Goal: Use online tool/utility: Utilize a website feature to perform a specific function

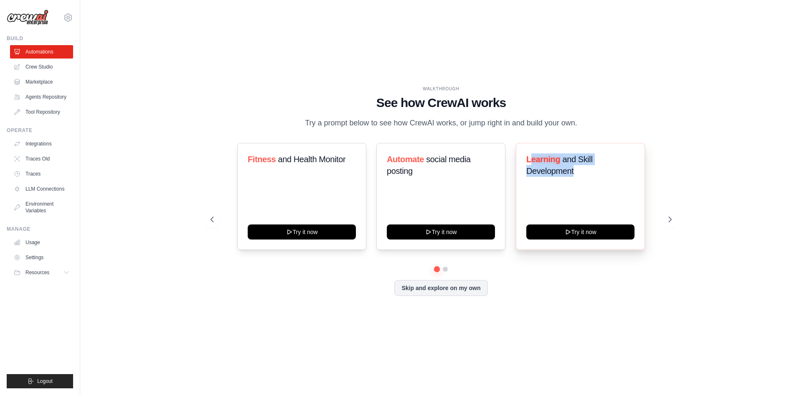
drag, startPoint x: 532, startPoint y: 162, endPoint x: 636, endPoint y: 170, distance: 104.8
click at [636, 170] on div "Learning and Skill Development Try it now" at bounding box center [580, 196] width 129 height 107
click at [604, 183] on div "Learning and Skill Development" at bounding box center [580, 168] width 108 height 30
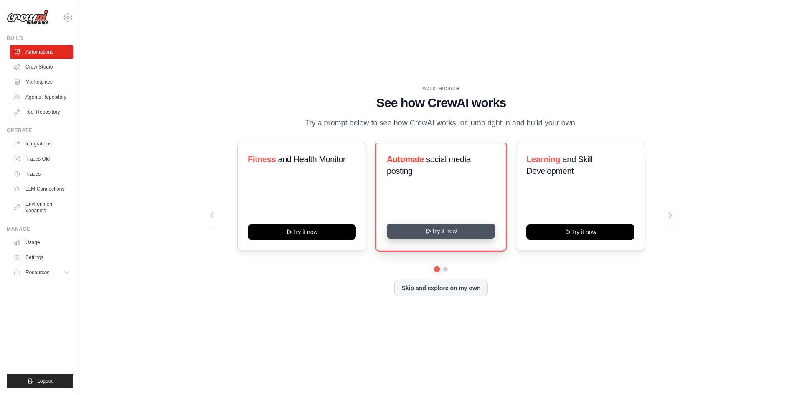
click at [422, 233] on button "Try it now" at bounding box center [441, 230] width 108 height 15
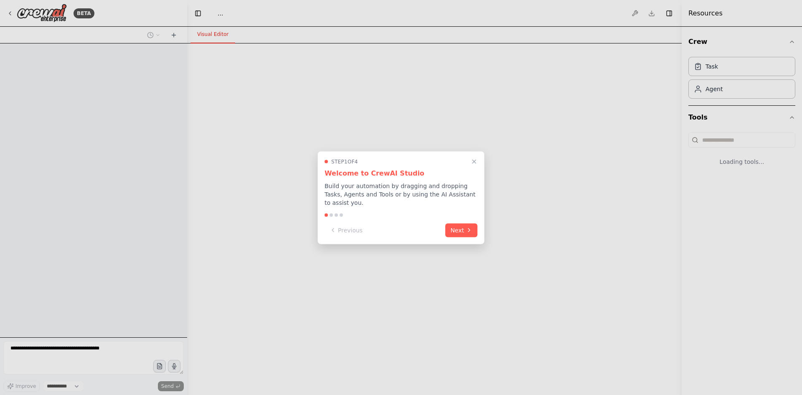
select select "****"
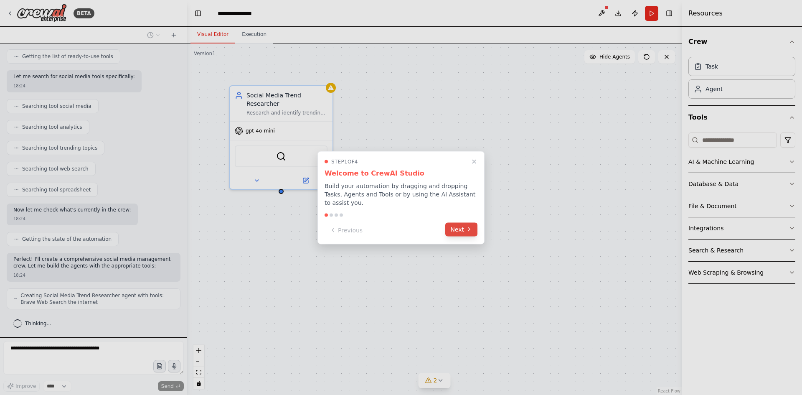
scroll to position [133, 0]
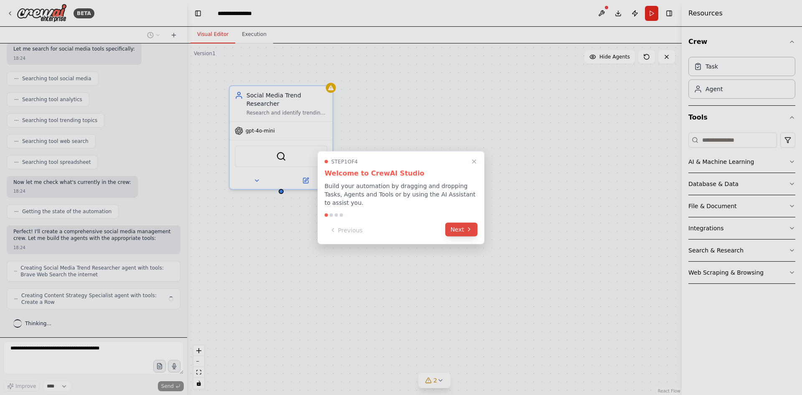
click at [454, 225] on button "Next" at bounding box center [461, 229] width 32 height 14
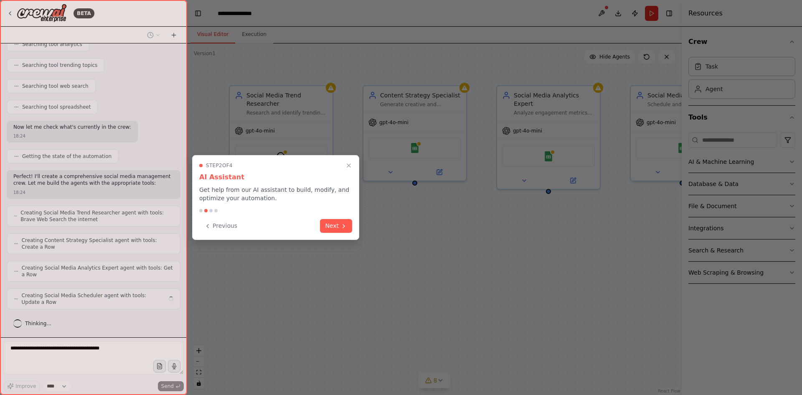
scroll to position [182, 0]
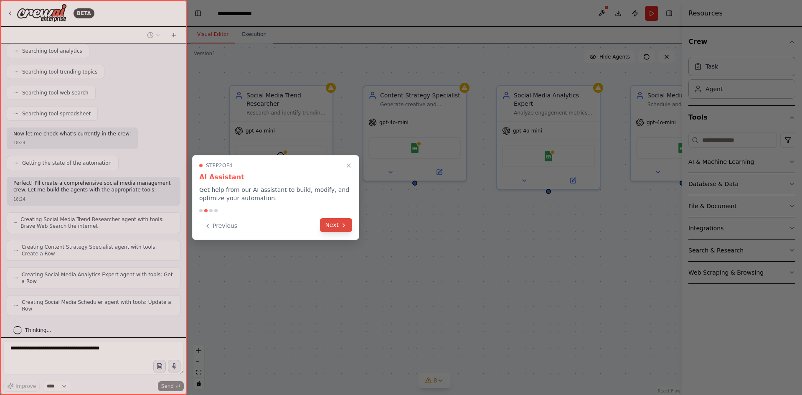
click at [332, 226] on button "Next" at bounding box center [336, 225] width 32 height 14
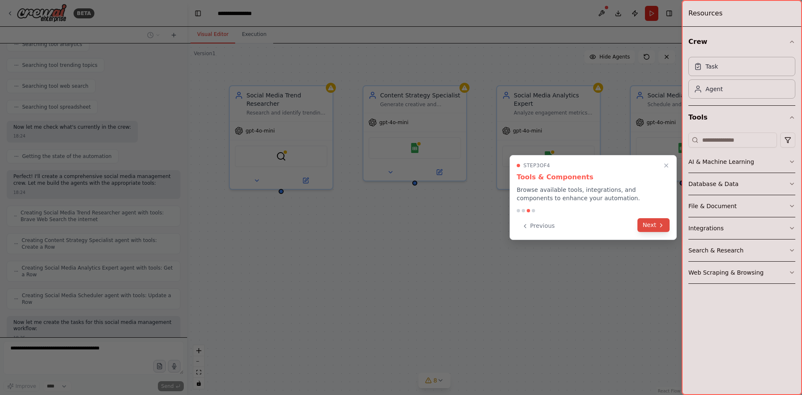
scroll to position [238, 0]
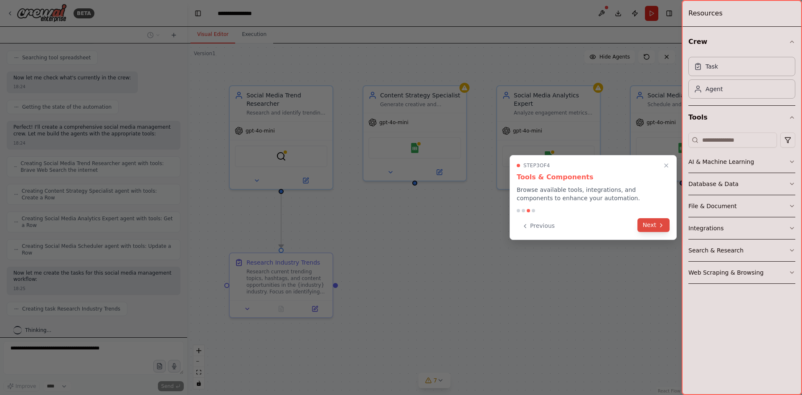
click at [650, 229] on button "Next" at bounding box center [653, 225] width 32 height 14
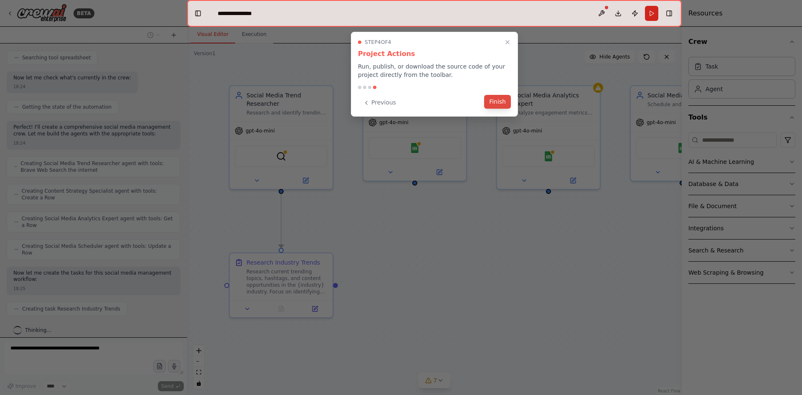
click at [502, 103] on button "Finish" at bounding box center [497, 102] width 27 height 14
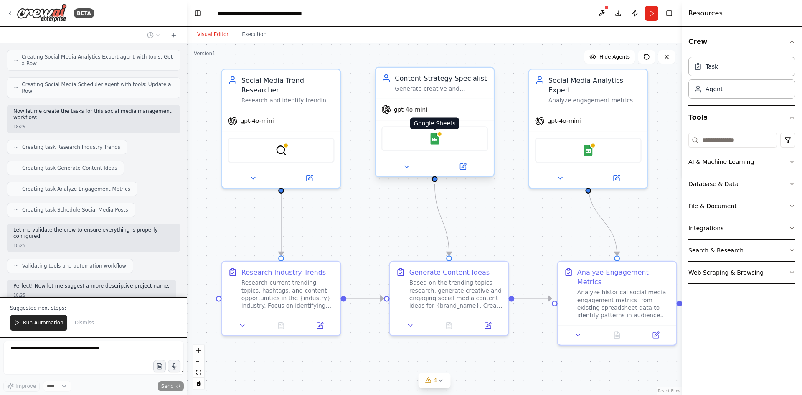
scroll to position [406, 0]
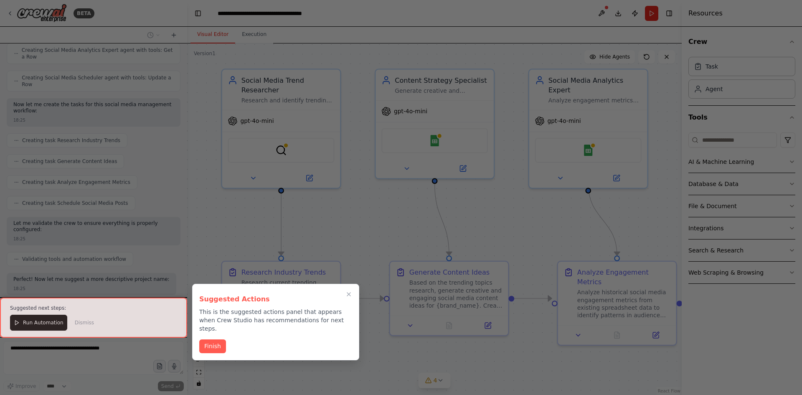
click at [429, 116] on div at bounding box center [401, 197] width 802 height 395
click at [35, 328] on div at bounding box center [93, 317] width 187 height 40
click at [210, 338] on button "Finish" at bounding box center [212, 345] width 27 height 14
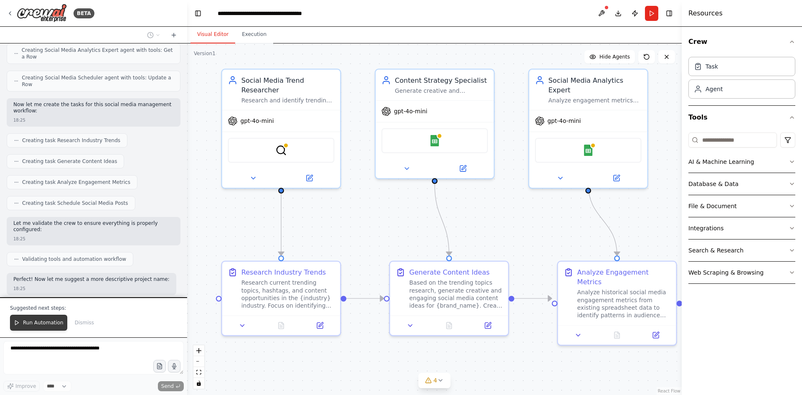
click at [34, 324] on span "Run Automation" at bounding box center [43, 322] width 41 height 7
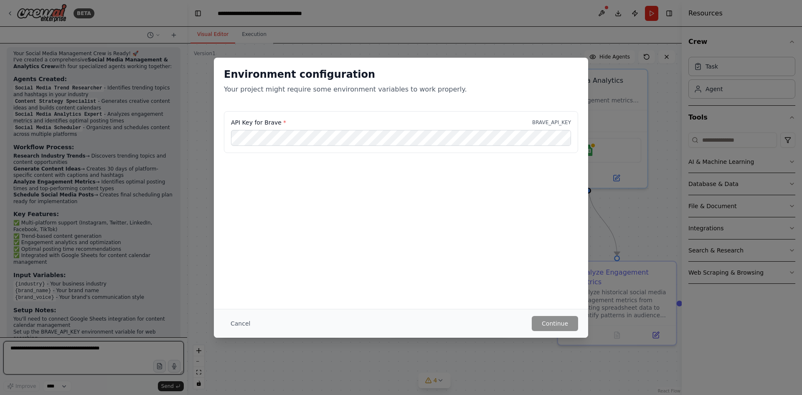
scroll to position [703, 0]
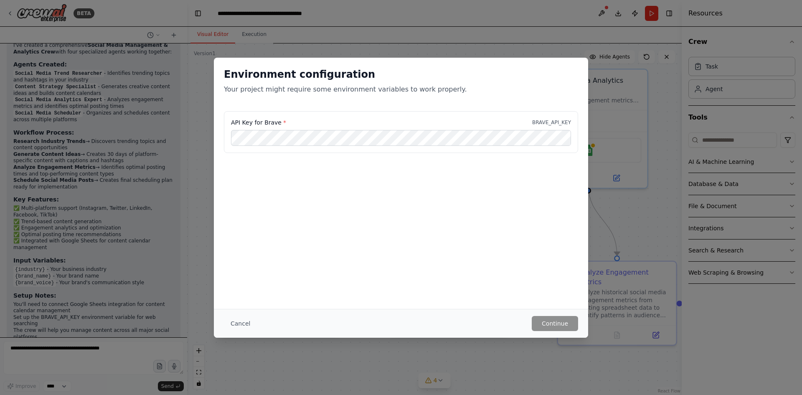
click at [181, 66] on div "Environment configuration Your project might require some environment variables…" at bounding box center [401, 197] width 802 height 395
click at [231, 321] on button "Cancel" at bounding box center [240, 323] width 33 height 15
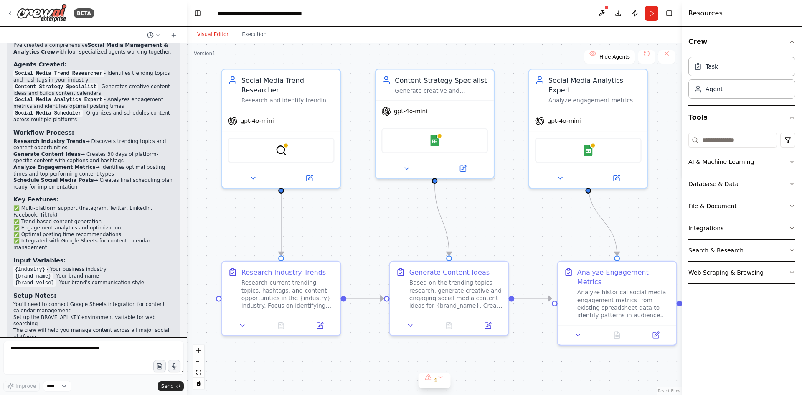
click at [28, 272] on code "{brand_name}" at bounding box center [32, 276] width 39 height 8
click at [50, 13] on img at bounding box center [42, 13] width 50 height 19
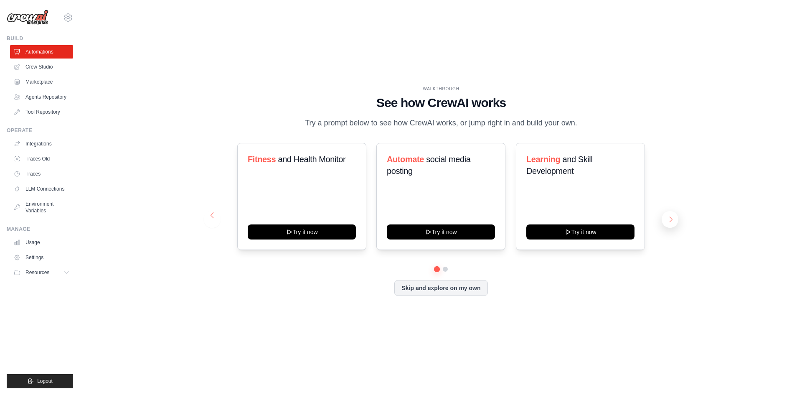
click at [672, 215] on button at bounding box center [670, 219] width 17 height 17
click at [210, 216] on button at bounding box center [212, 219] width 17 height 17
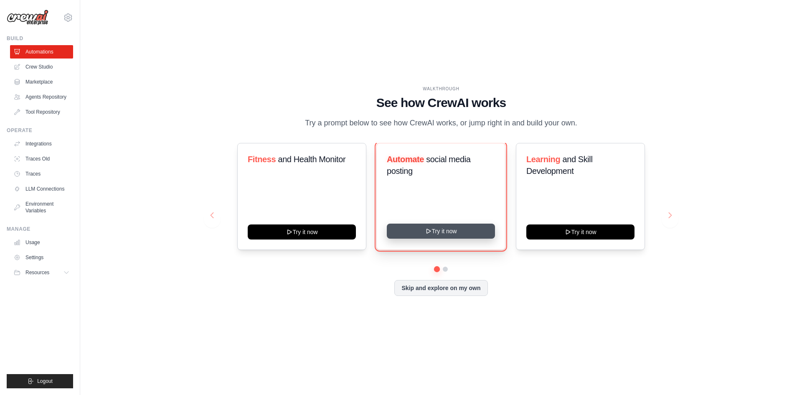
click at [455, 229] on button "Try it now" at bounding box center [441, 230] width 108 height 15
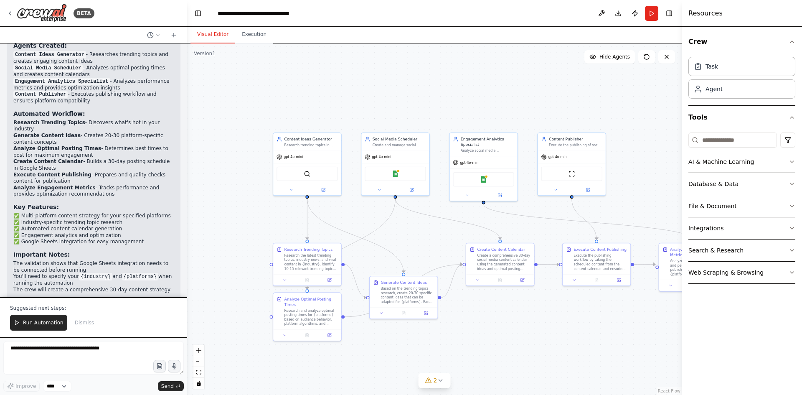
scroll to position [853, 0]
